Goal: Contribute content: Contribute content

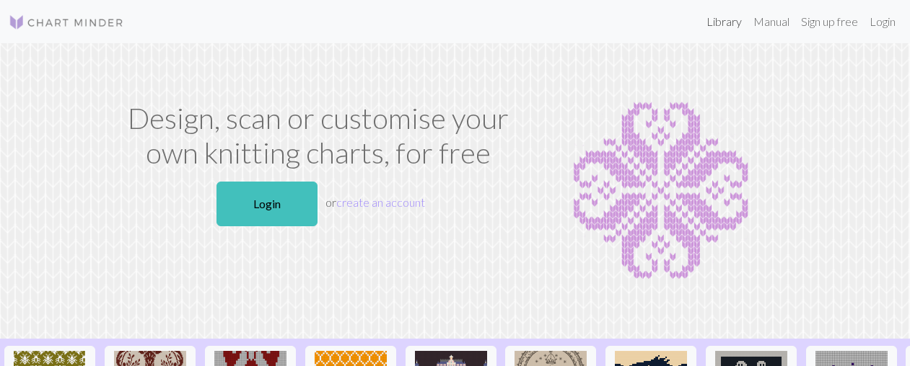
click at [726, 26] on link "Library" at bounding box center [723, 21] width 47 height 29
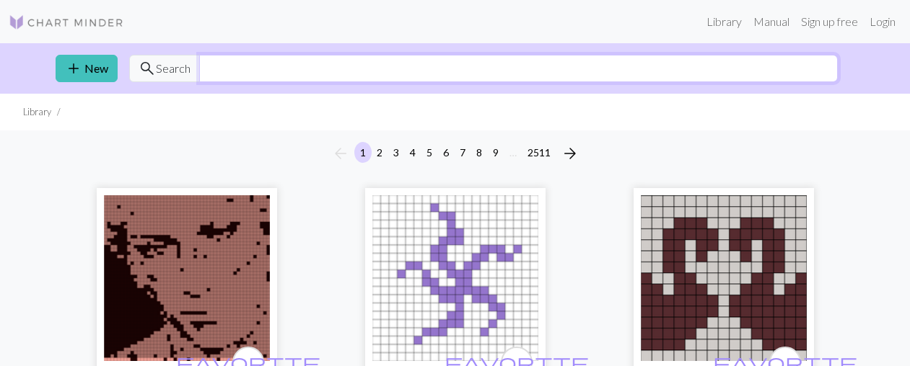
click at [428, 75] on input "text" at bounding box center [518, 68] width 638 height 27
click at [446, 70] on input "text" at bounding box center [518, 68] width 638 height 27
type input "mushroom"
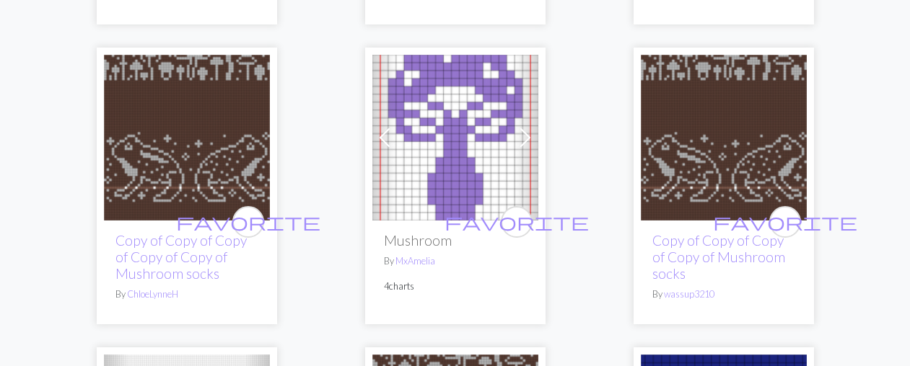
scroll to position [1329, 0]
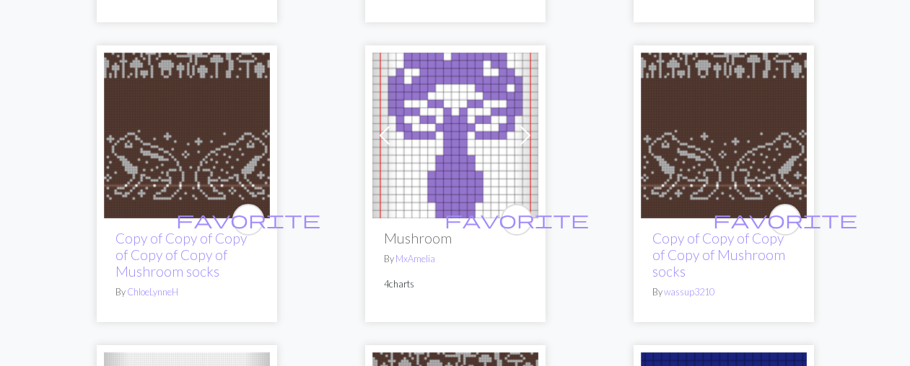
click at [522, 133] on span at bounding box center [525, 135] width 23 height 23
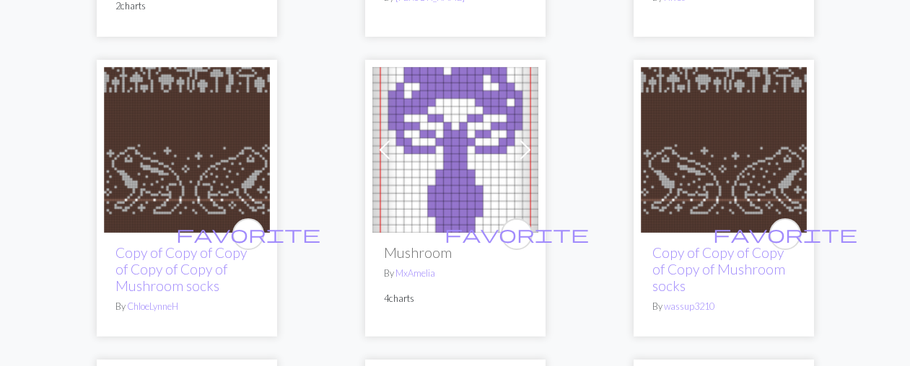
scroll to position [1316, 0]
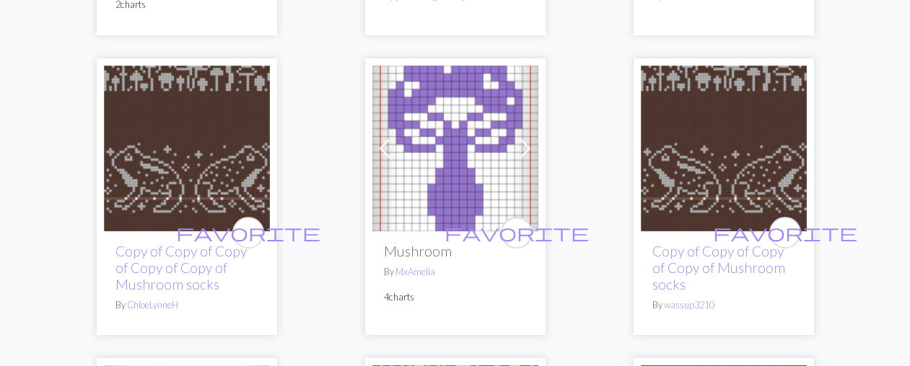
click at [486, 175] on img at bounding box center [455, 149] width 166 height 166
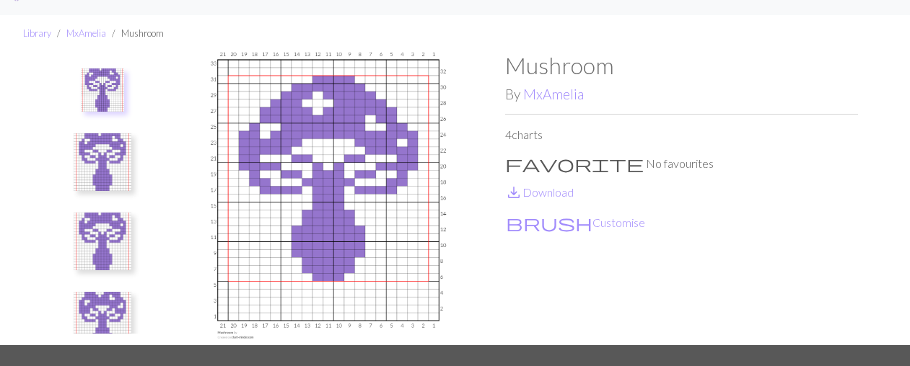
scroll to position [29, 0]
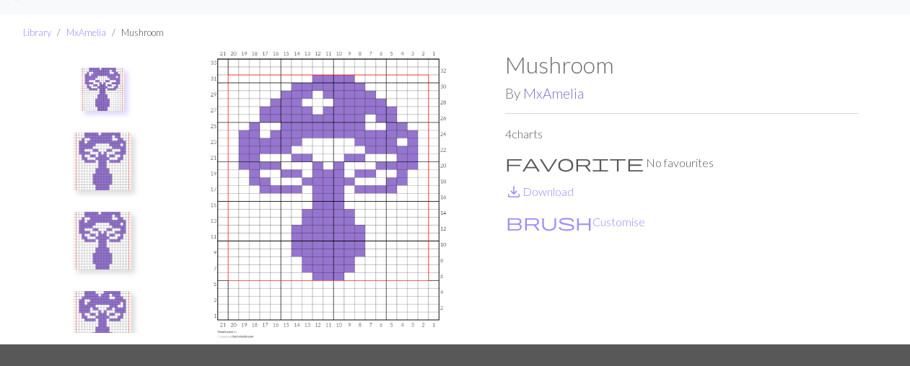
click at [542, 96] on link "MxAmelia" at bounding box center [553, 93] width 61 height 17
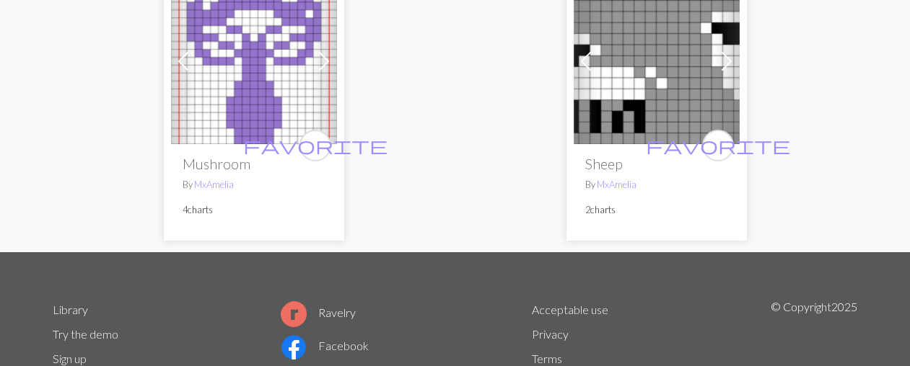
scroll to position [255, 0]
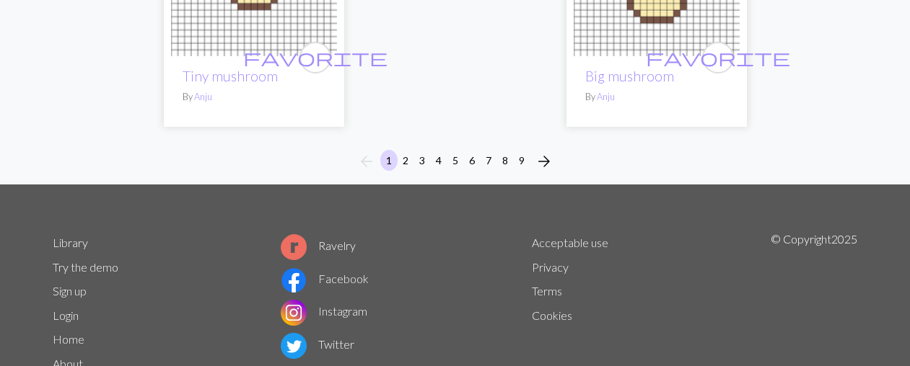
scroll to position [5208, 0]
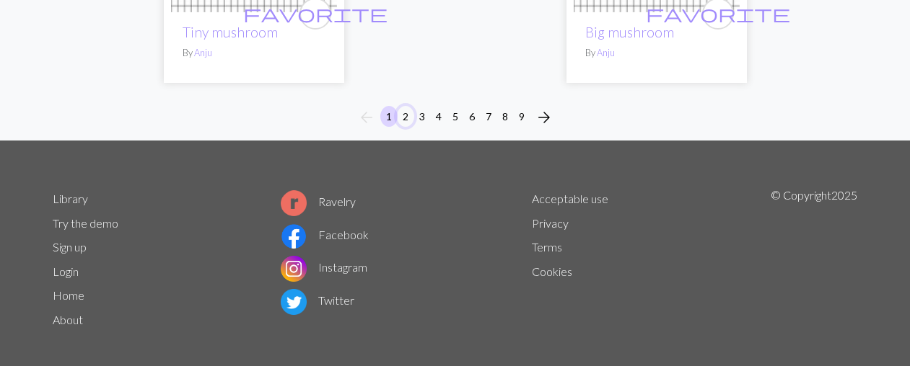
click at [402, 115] on button "2" at bounding box center [405, 116] width 17 height 21
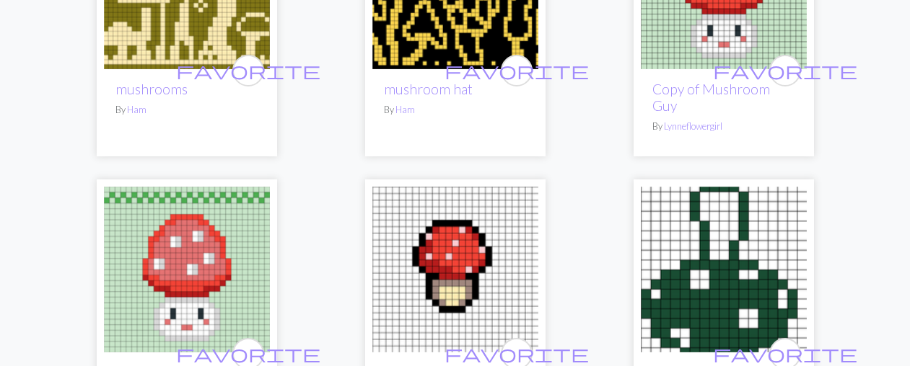
scroll to position [3235, 0]
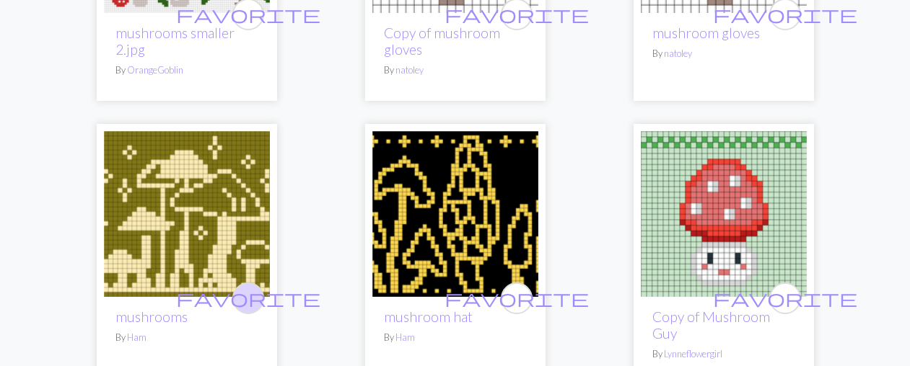
click at [257, 299] on span "favorite" at bounding box center [248, 298] width 144 height 22
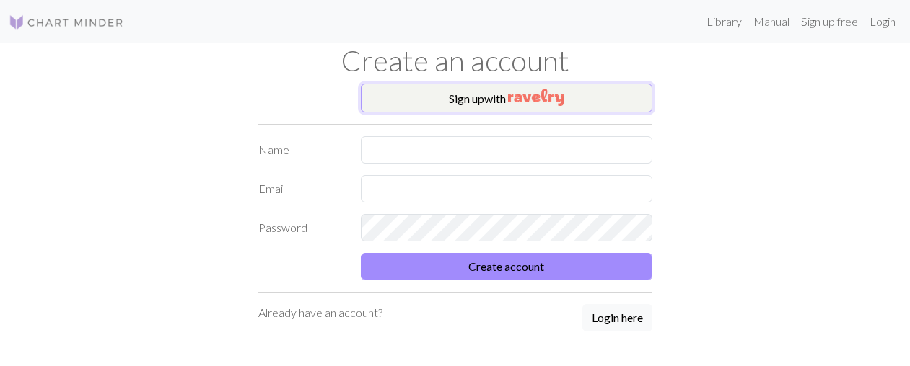
click at [468, 91] on button "Sign up with" at bounding box center [506, 98] width 291 height 29
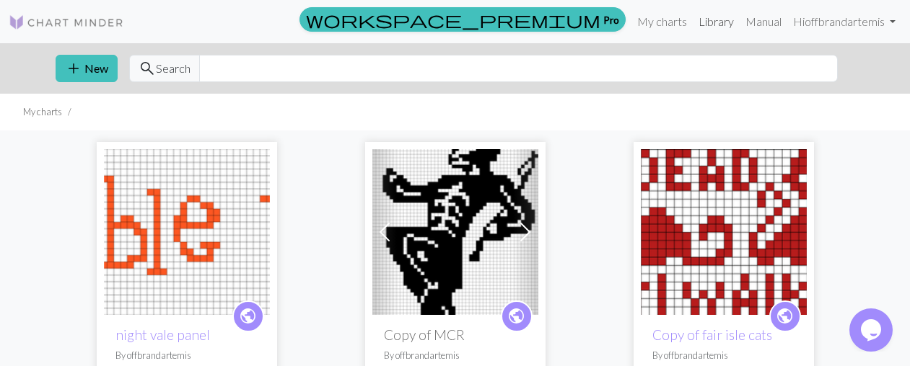
click at [710, 27] on link "Library" at bounding box center [716, 21] width 47 height 29
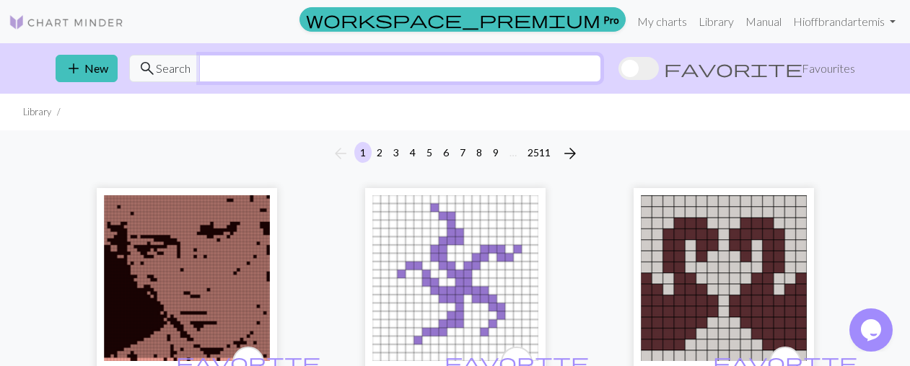
click at [441, 58] on input "text" at bounding box center [400, 68] width 402 height 27
type input "mushroom"
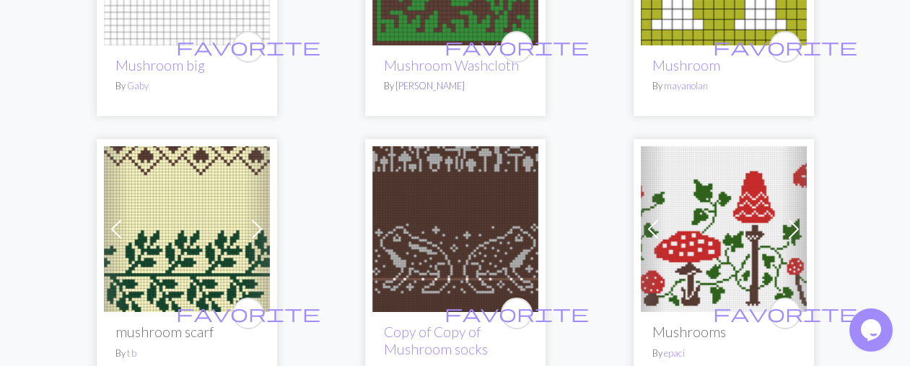
scroll to position [2129, 0]
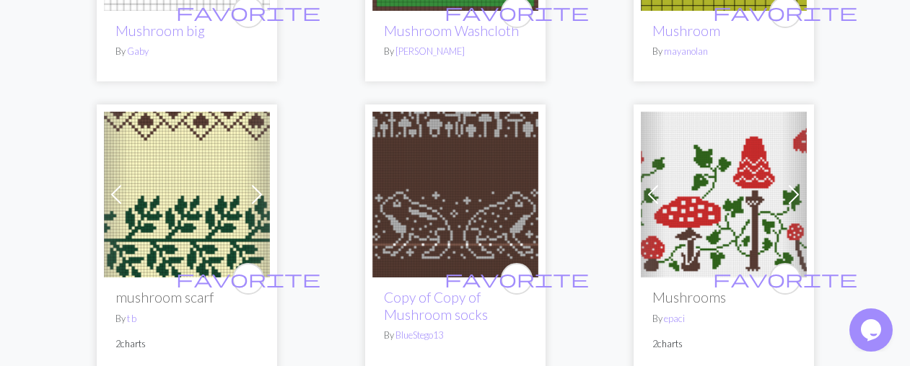
click at [412, 196] on img at bounding box center [455, 195] width 166 height 166
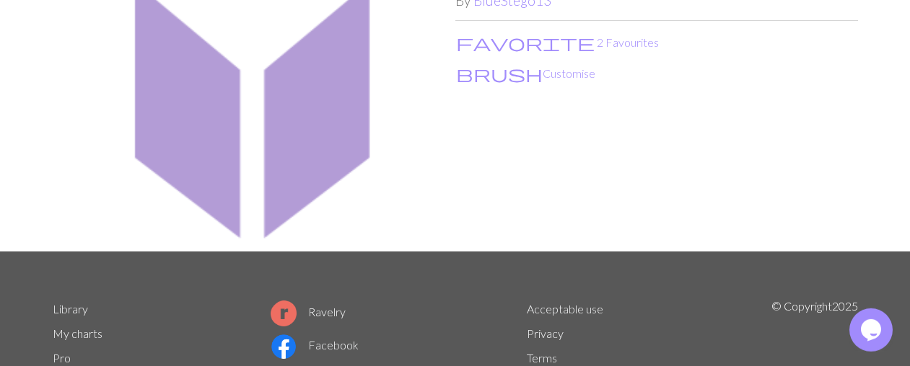
scroll to position [26, 0]
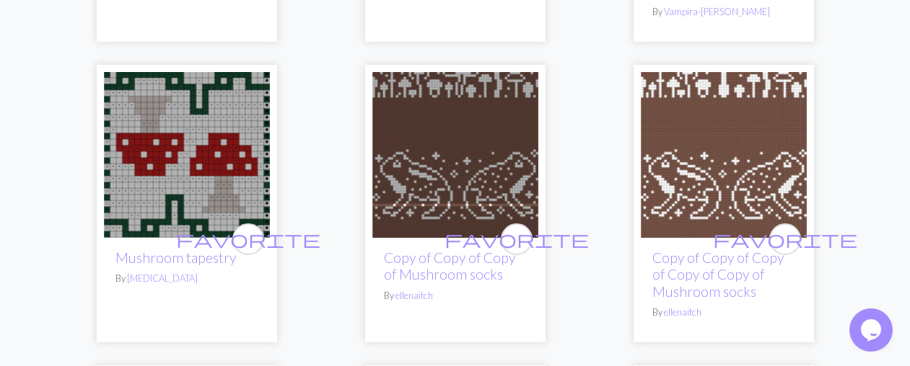
scroll to position [387, 0]
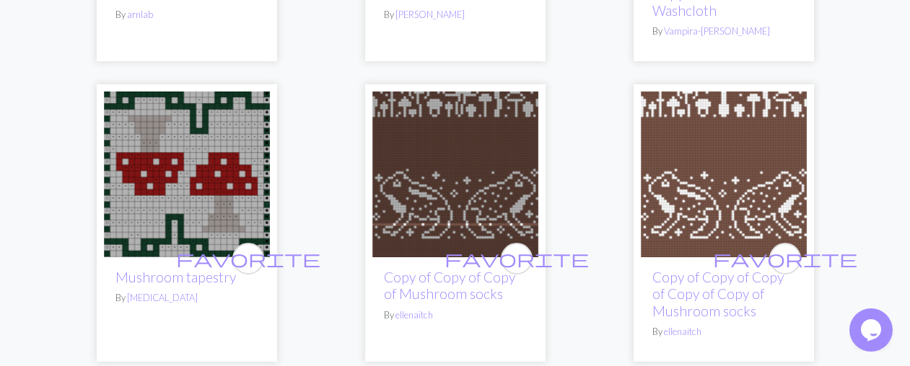
click at [712, 147] on img at bounding box center [724, 175] width 166 height 166
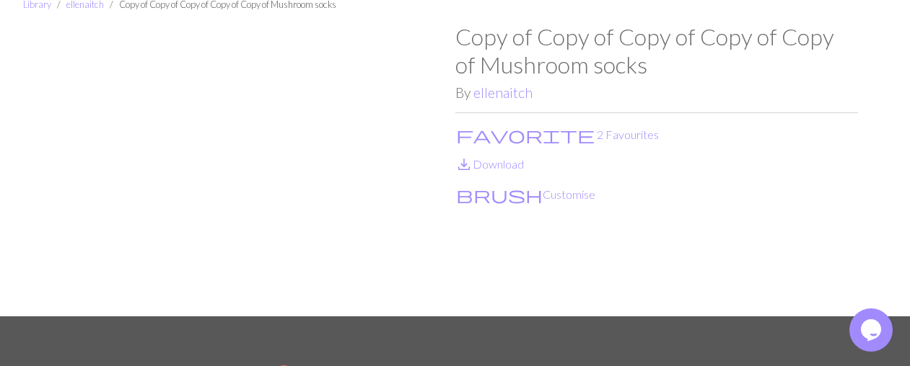
scroll to position [58, 0]
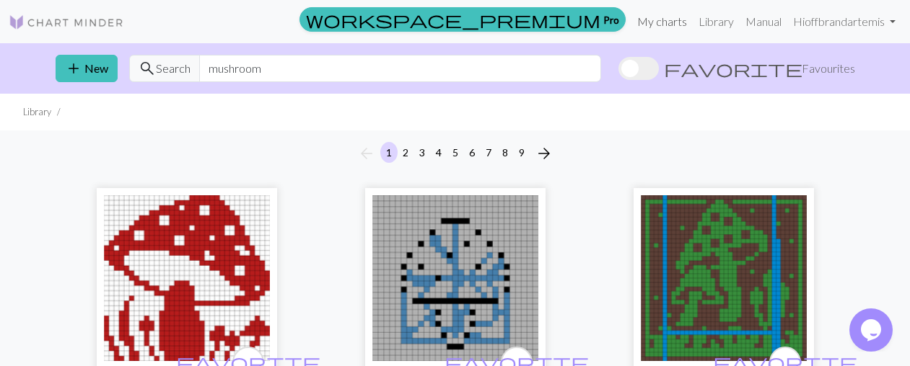
click at [677, 21] on link "My charts" at bounding box center [661, 21] width 61 height 29
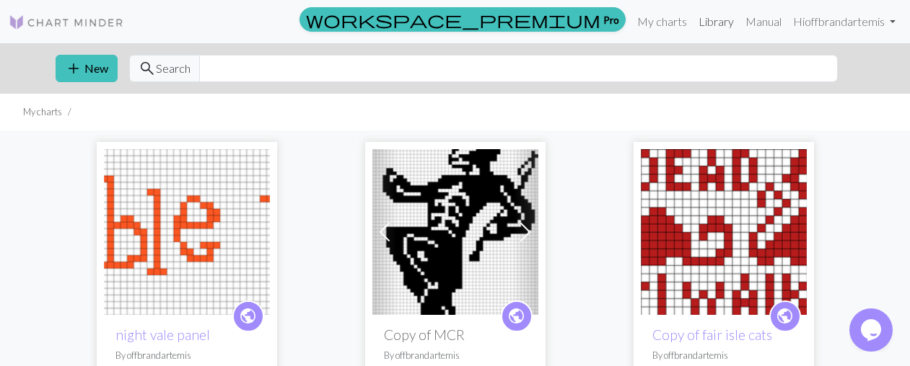
click at [716, 19] on link "Library" at bounding box center [716, 21] width 47 height 29
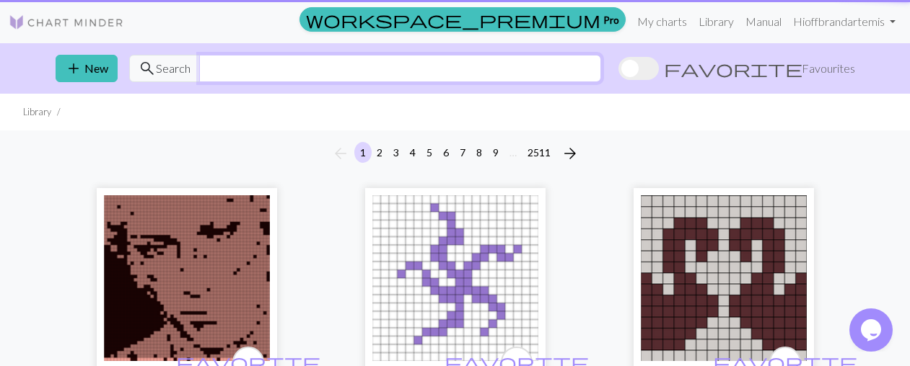
click at [560, 65] on input "text" at bounding box center [400, 68] width 402 height 27
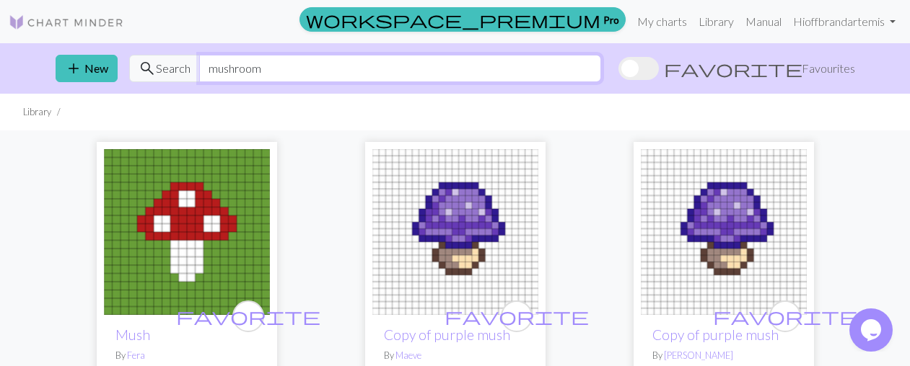
type input "mushroom"
click at [659, 66] on span at bounding box center [638, 68] width 40 height 23
click at [618, 70] on input "favorite Favourites" at bounding box center [618, 70] width 0 height 0
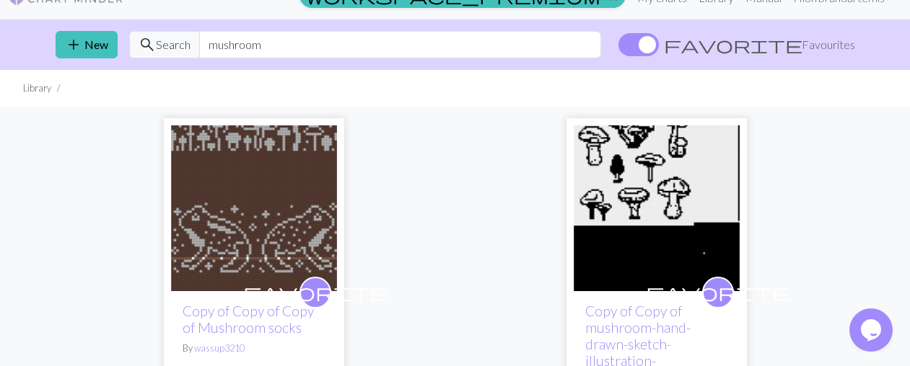
scroll to position [16, 0]
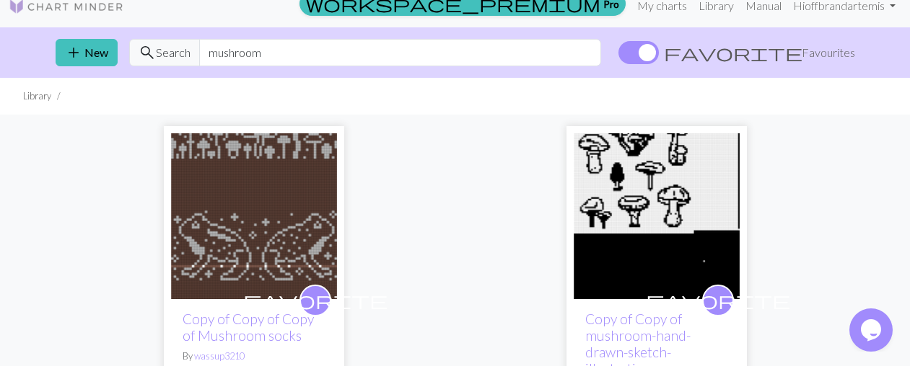
click at [687, 206] on img at bounding box center [656, 216] width 166 height 166
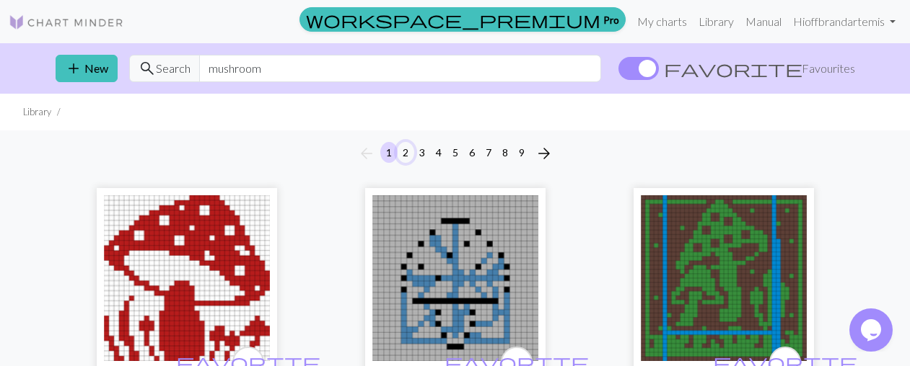
click at [408, 151] on button "2" at bounding box center [405, 152] width 17 height 21
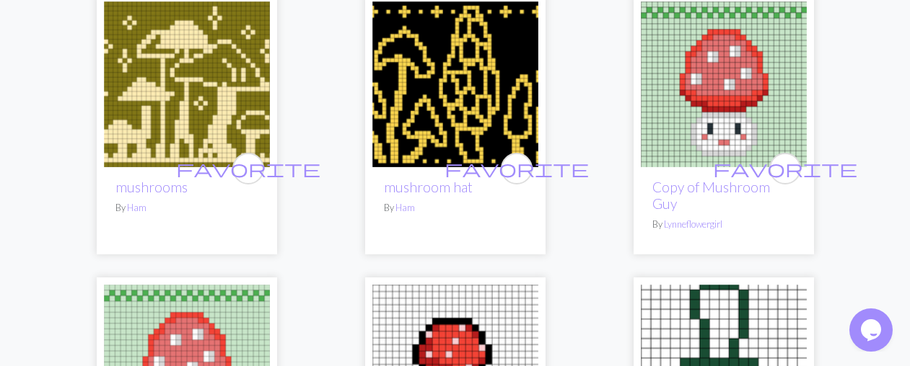
scroll to position [3354, 0]
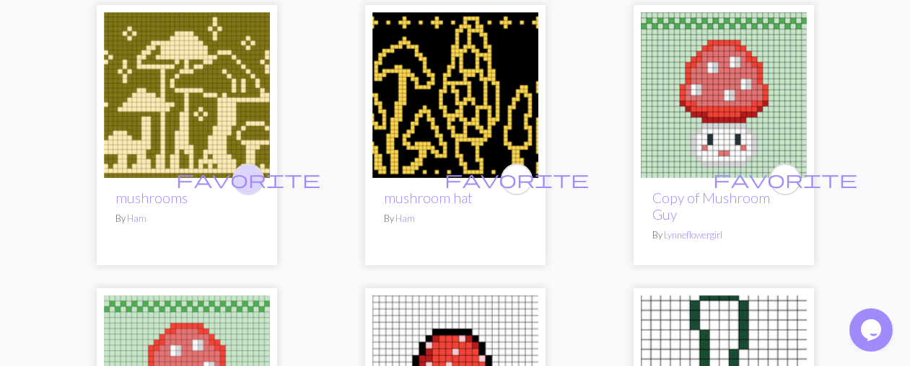
click at [245, 175] on span "favorite" at bounding box center [248, 179] width 144 height 22
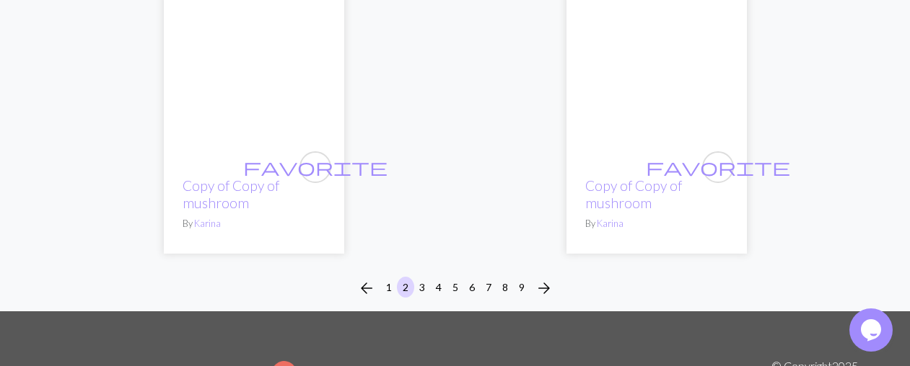
scroll to position [5298, 0]
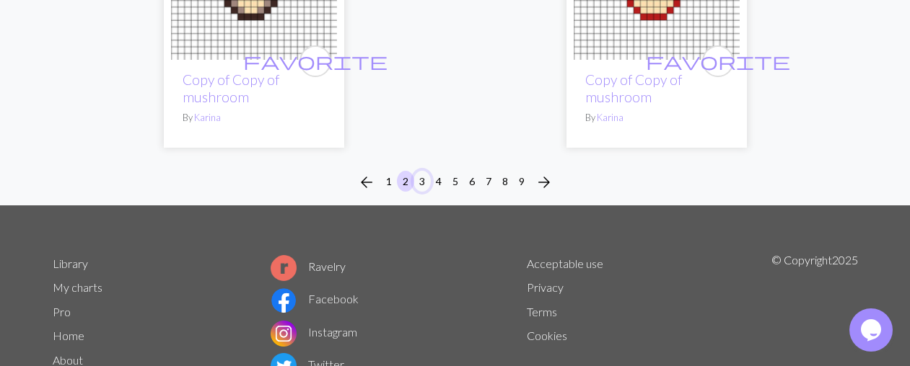
click at [419, 171] on button "3" at bounding box center [421, 181] width 17 height 21
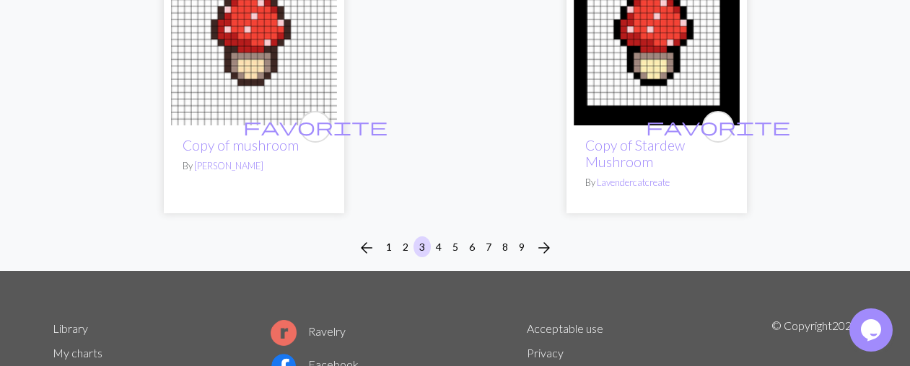
scroll to position [4896, 0]
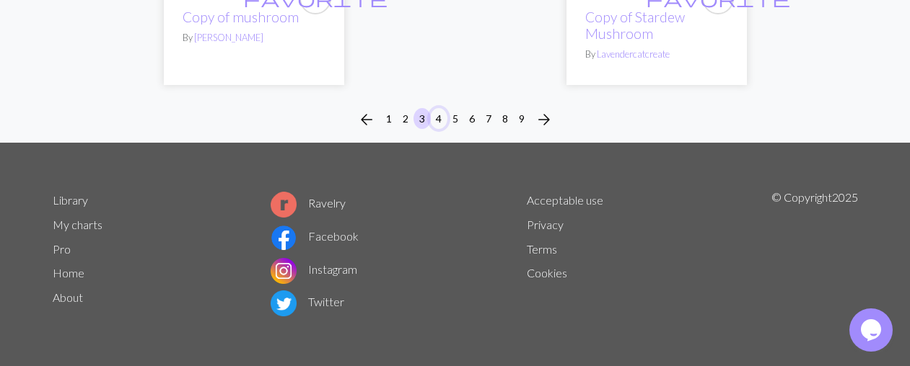
click at [440, 115] on button "4" at bounding box center [438, 118] width 17 height 21
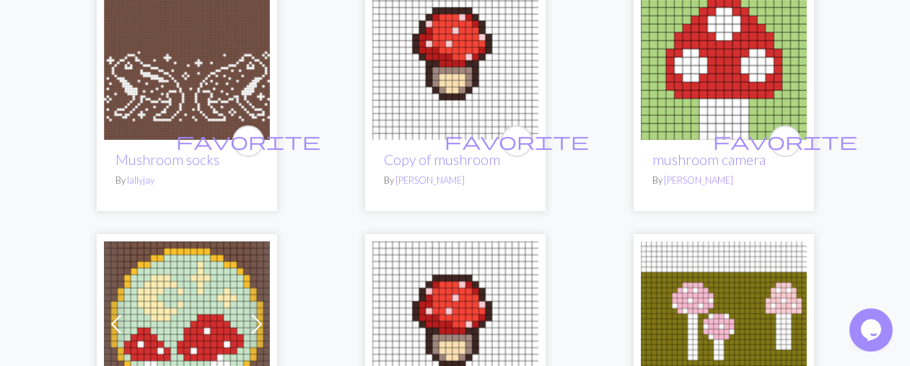
scroll to position [431, 0]
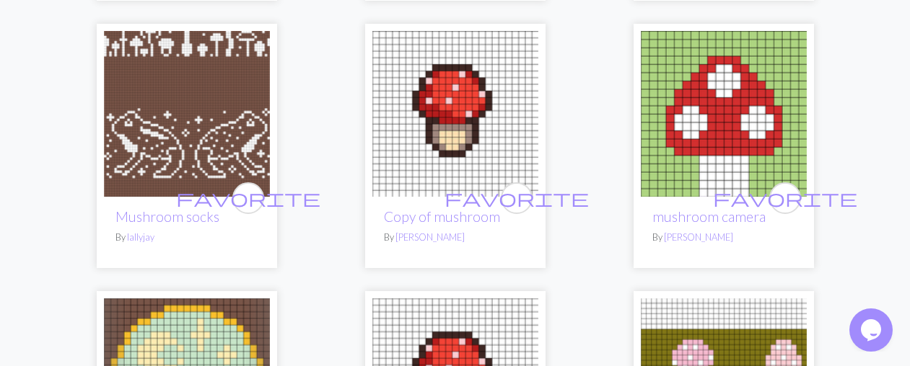
click at [216, 86] on img at bounding box center [187, 114] width 166 height 166
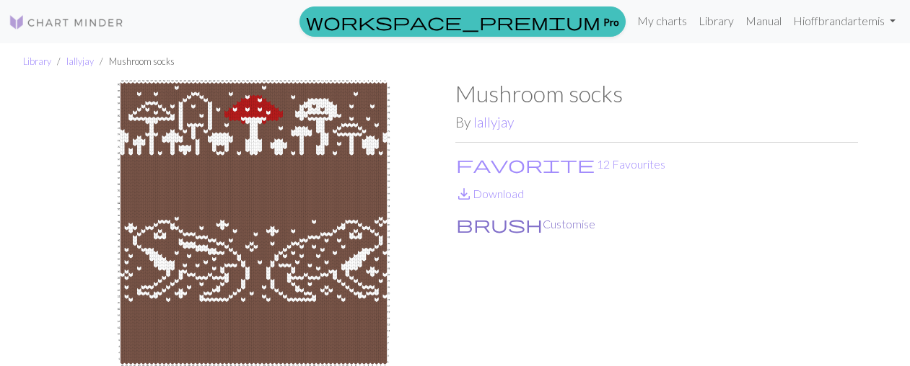
click at [503, 224] on button "brush Customise" at bounding box center [525, 224] width 141 height 19
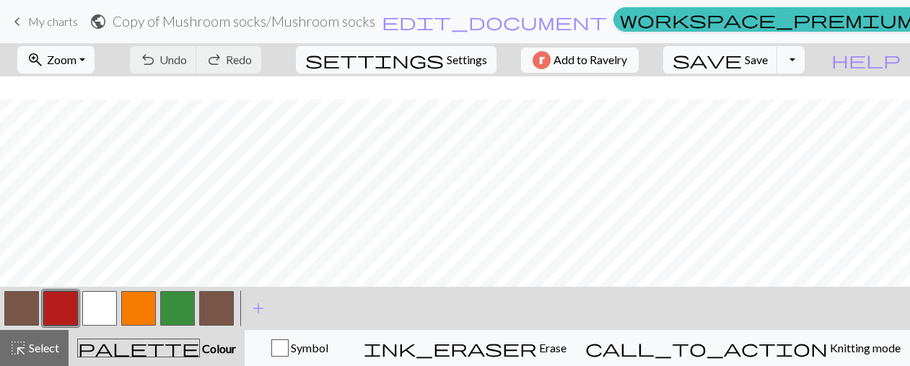
scroll to position [61, 0]
click at [216, 306] on button "button" at bounding box center [216, 308] width 35 height 35
click at [103, 304] on button "button" at bounding box center [99, 308] width 35 height 35
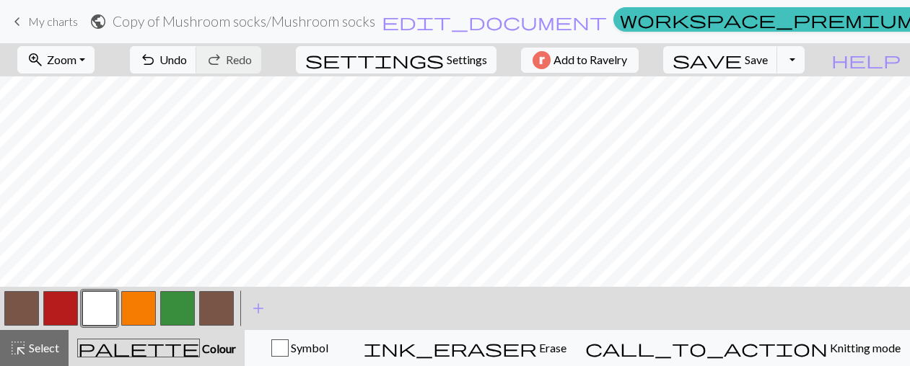
click at [30, 308] on button "button" at bounding box center [21, 308] width 35 height 35
click at [105, 299] on button "button" at bounding box center [99, 308] width 35 height 35
click at [27, 307] on button "button" at bounding box center [21, 308] width 35 height 35
click at [94, 299] on button "button" at bounding box center [99, 308] width 35 height 35
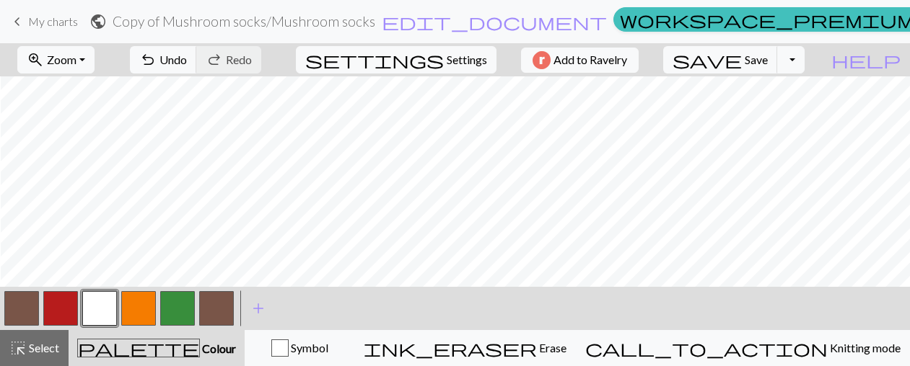
scroll to position [103, 4]
click at [28, 311] on button "button" at bounding box center [21, 308] width 35 height 35
click at [100, 304] on button "button" at bounding box center [99, 308] width 35 height 35
click at [30, 303] on button "button" at bounding box center [21, 308] width 35 height 35
click at [110, 308] on button "button" at bounding box center [99, 308] width 35 height 35
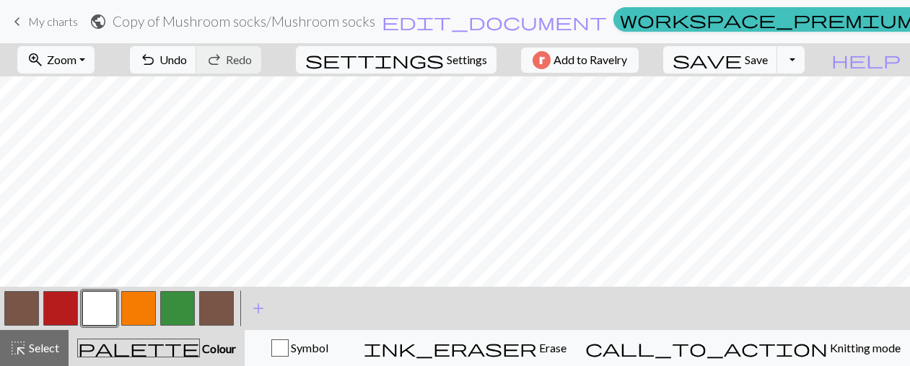
scroll to position [69, 4]
click at [212, 295] on button "button" at bounding box center [216, 308] width 35 height 35
click at [103, 303] on button "button" at bounding box center [99, 308] width 35 height 35
click at [197, 69] on button "undo Undo Undo" at bounding box center [163, 59] width 67 height 27
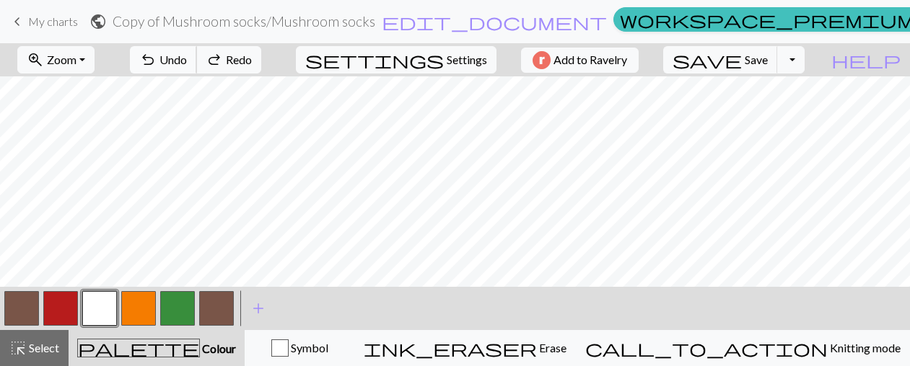
click at [197, 69] on button "undo Undo Undo" at bounding box center [163, 59] width 67 height 27
click at [219, 302] on button "button" at bounding box center [216, 308] width 35 height 35
click at [92, 311] on button "button" at bounding box center [99, 308] width 35 height 35
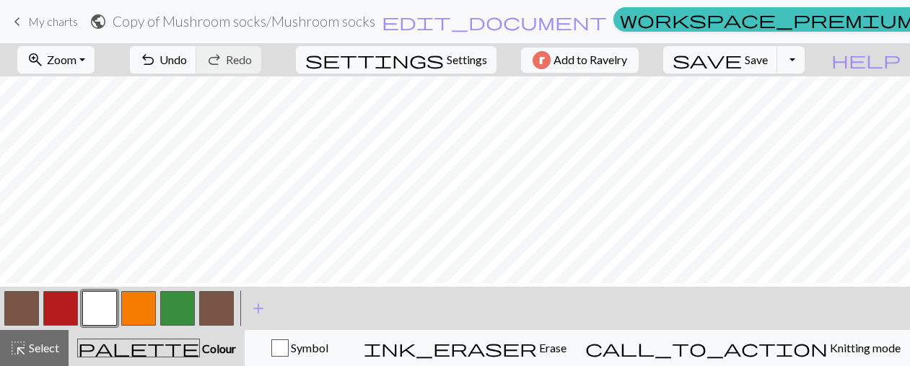
scroll to position [85, 0]
click at [157, 60] on span "undo" at bounding box center [147, 60] width 17 height 20
click at [29, 307] on button "button" at bounding box center [21, 308] width 35 height 35
click at [110, 304] on button "button" at bounding box center [99, 308] width 35 height 35
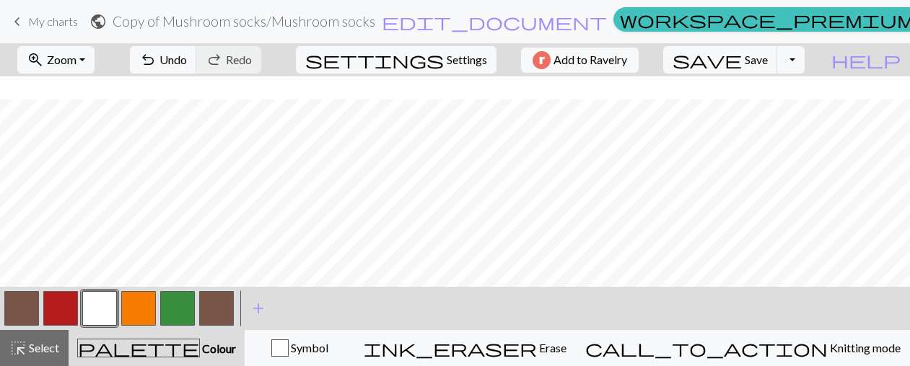
scroll to position [66, 0]
click at [760, 48] on button "save Save Save" at bounding box center [720, 59] width 115 height 27
click at [762, 53] on div "Chart saved" at bounding box center [455, 28] width 910 height 57
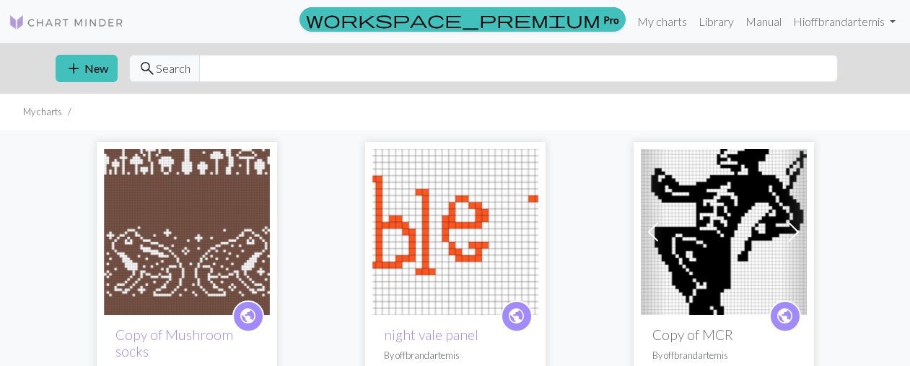
click at [195, 224] on img at bounding box center [187, 232] width 166 height 166
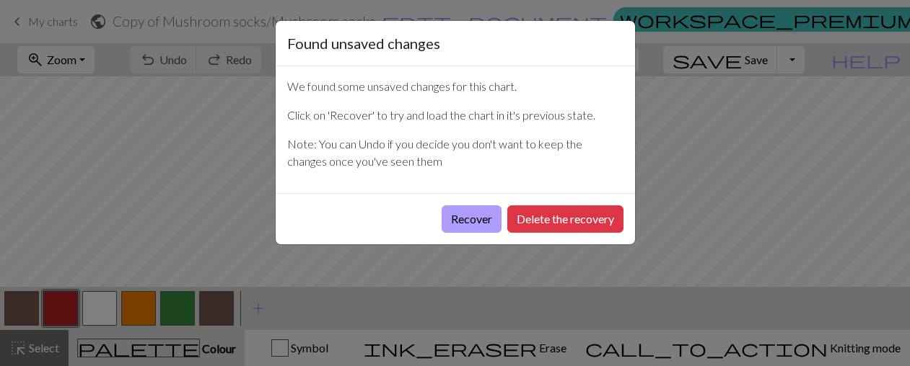
click at [483, 219] on button "Recover" at bounding box center [471, 219] width 60 height 27
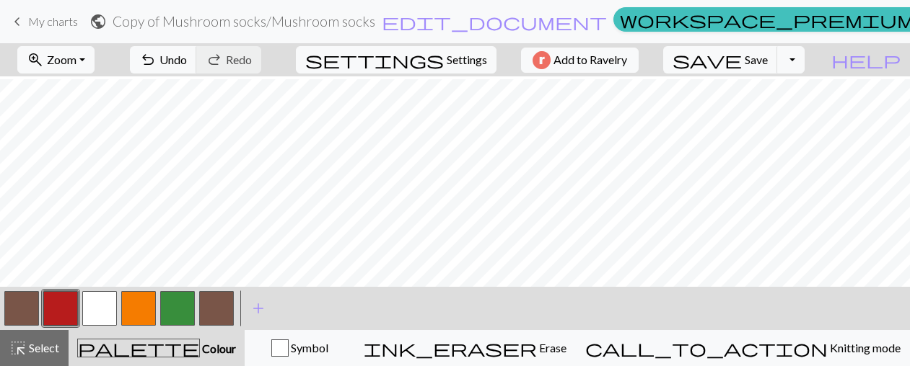
scroll to position [107, 0]
click at [59, 17] on span "My charts" at bounding box center [53, 21] width 50 height 14
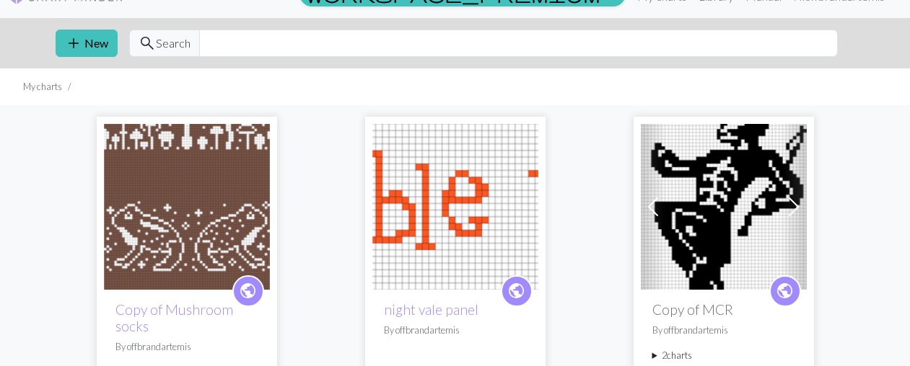
scroll to position [39, 0]
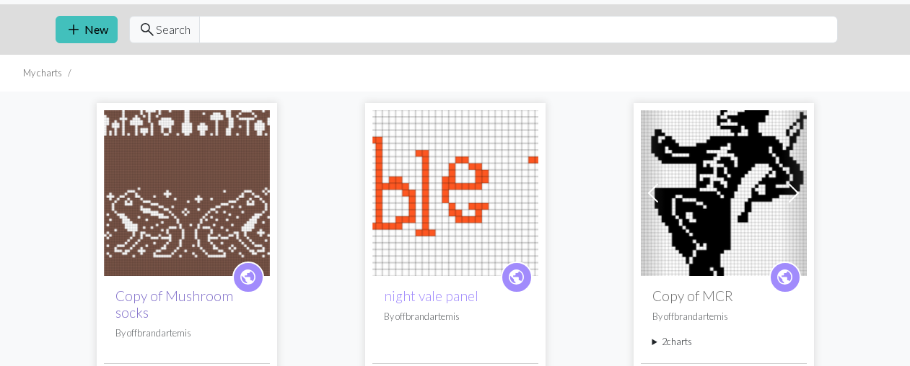
click at [179, 295] on link "Copy of Mushroom socks" at bounding box center [174, 304] width 118 height 33
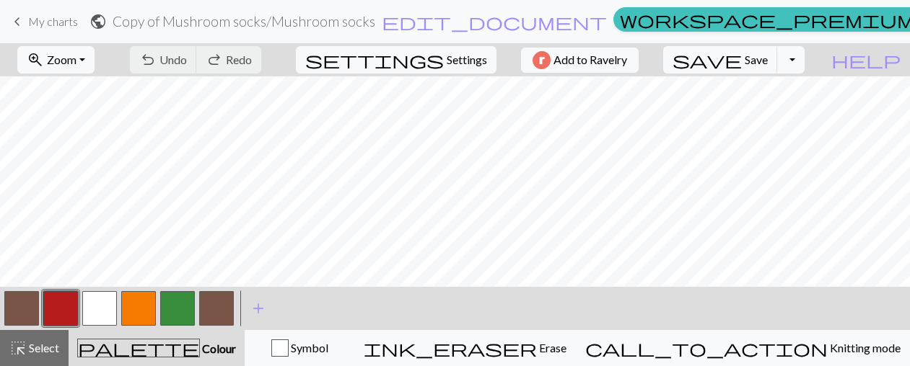
click at [45, 30] on link "keyboard_arrow_left My charts" at bounding box center [43, 21] width 69 height 25
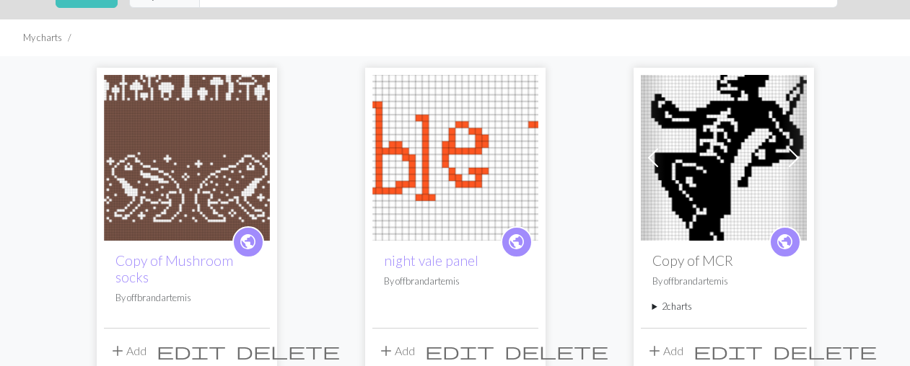
scroll to position [86, 0]
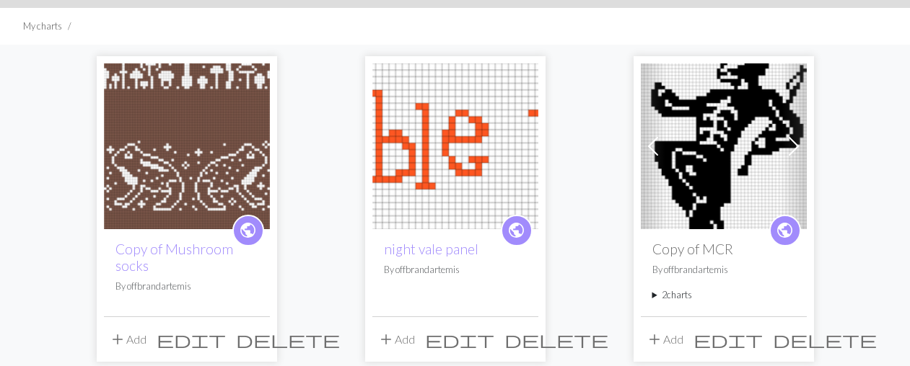
click at [173, 300] on div "public Copy of Mushroom socks By offbrandartemis" at bounding box center [187, 272] width 166 height 87
click at [174, 287] on p "By offbrandartemis" at bounding box center [186, 287] width 143 height 14
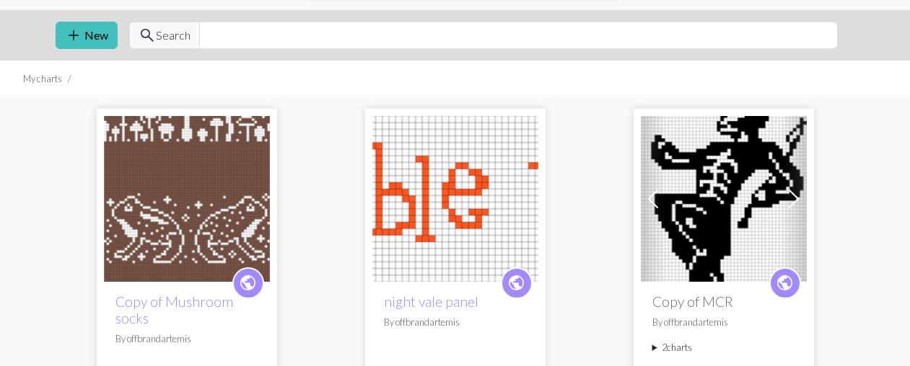
scroll to position [0, 0]
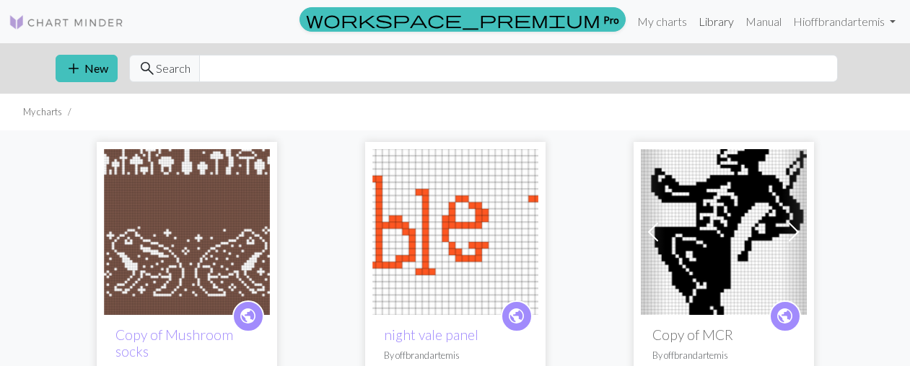
click at [700, 26] on link "Library" at bounding box center [716, 21] width 47 height 29
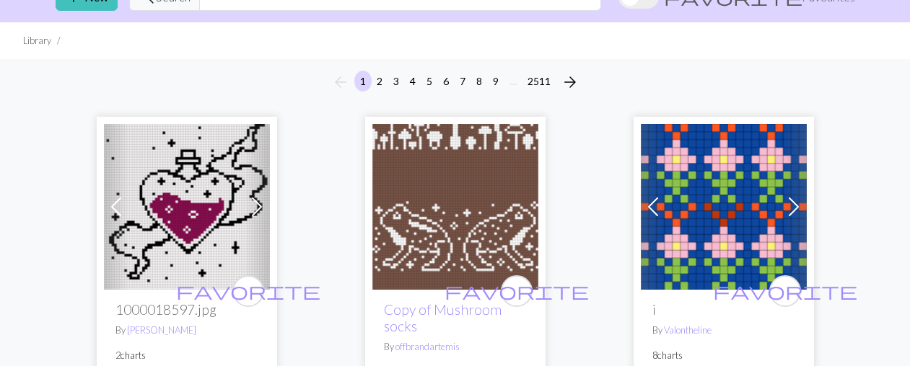
scroll to position [81, 0]
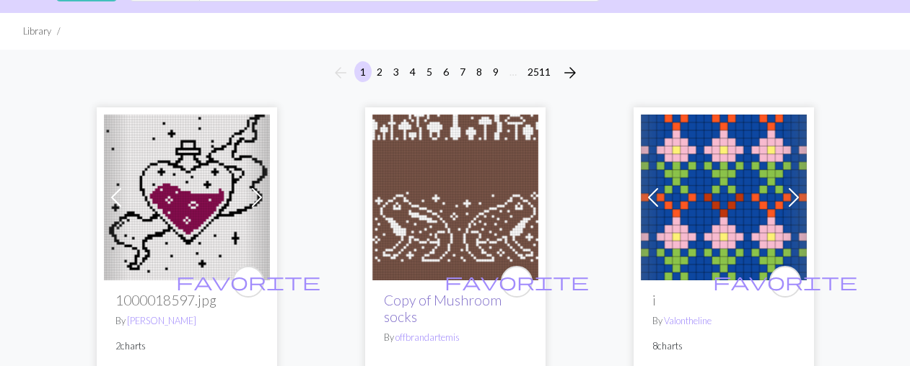
click at [412, 308] on link "Copy of Mushroom socks" at bounding box center [443, 308] width 118 height 33
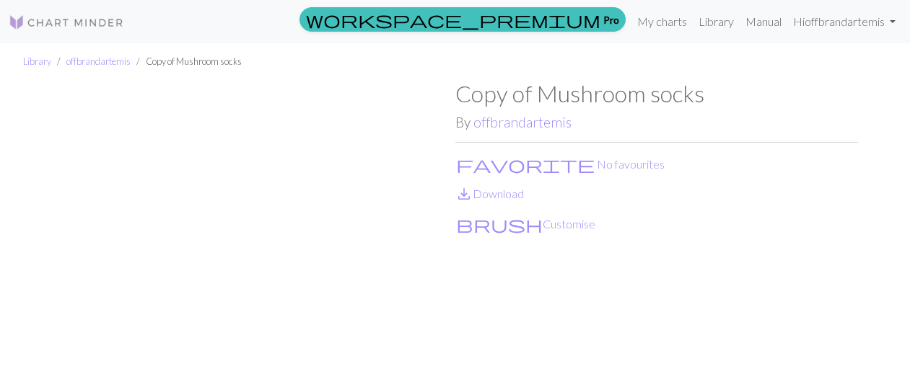
scroll to position [9, 0]
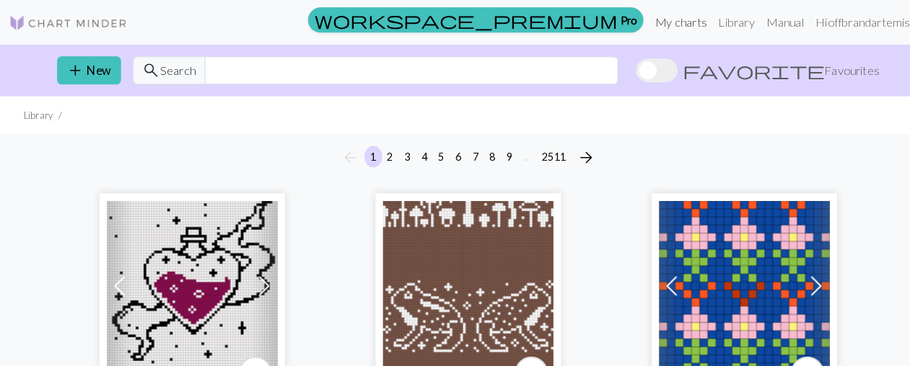
click at [669, 27] on link "My charts" at bounding box center [661, 21] width 61 height 29
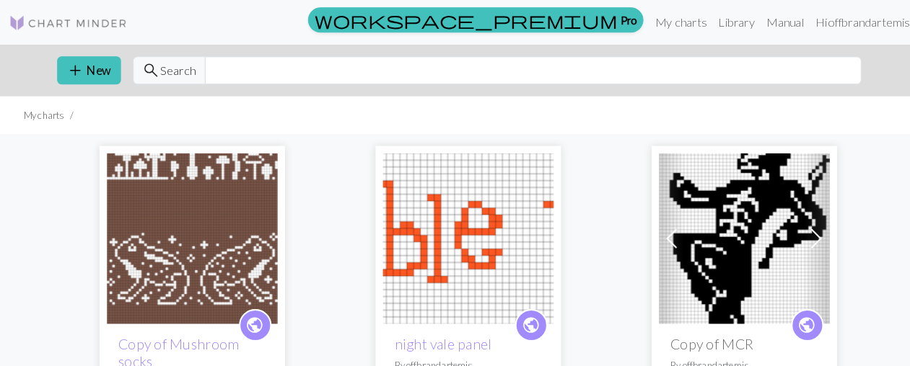
click at [208, 216] on img at bounding box center [187, 232] width 166 height 166
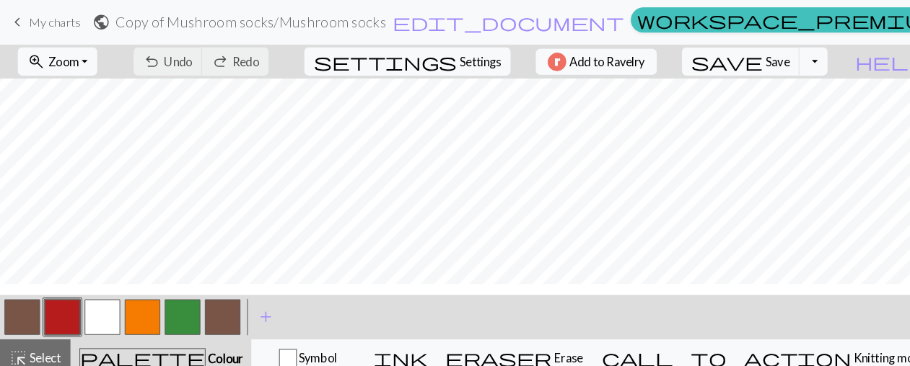
scroll to position [209, 0]
click at [778, 67] on button "save Save Save" at bounding box center [720, 59] width 115 height 27
click at [742, 59] on span "save" at bounding box center [706, 60] width 69 height 20
click at [711, 23] on div "Chart saved" at bounding box center [455, 28] width 910 height 57
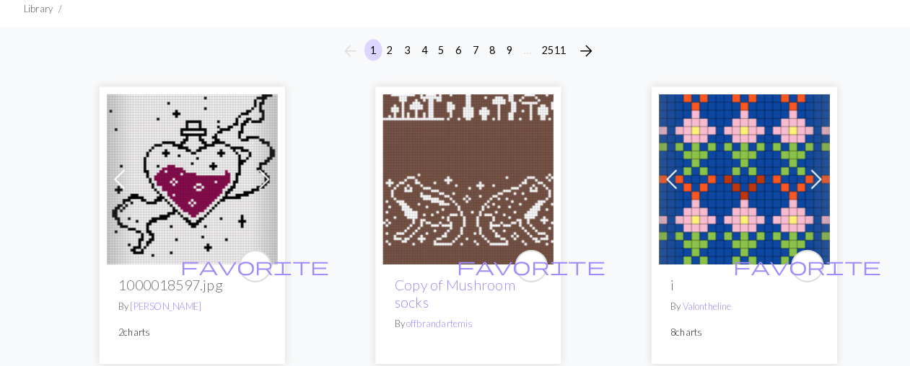
scroll to position [102, 0]
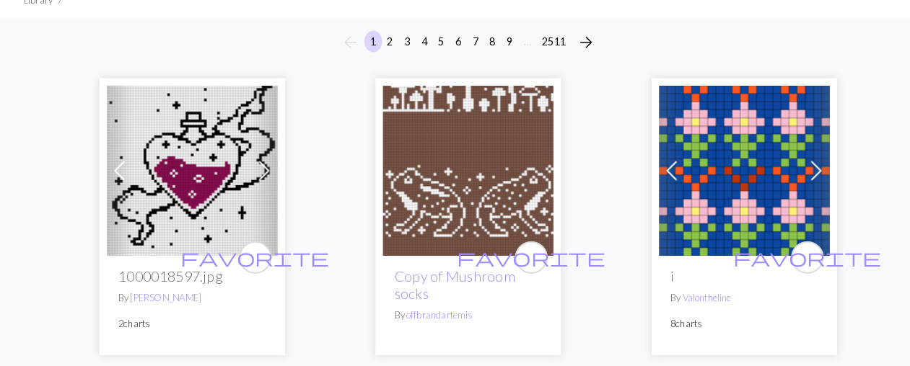
click at [434, 226] on img at bounding box center [455, 177] width 166 height 166
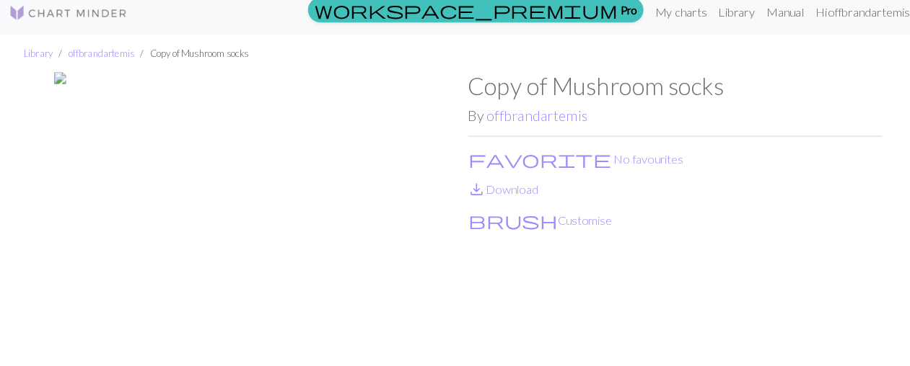
scroll to position [1, 0]
